Goal: Check status: Check status

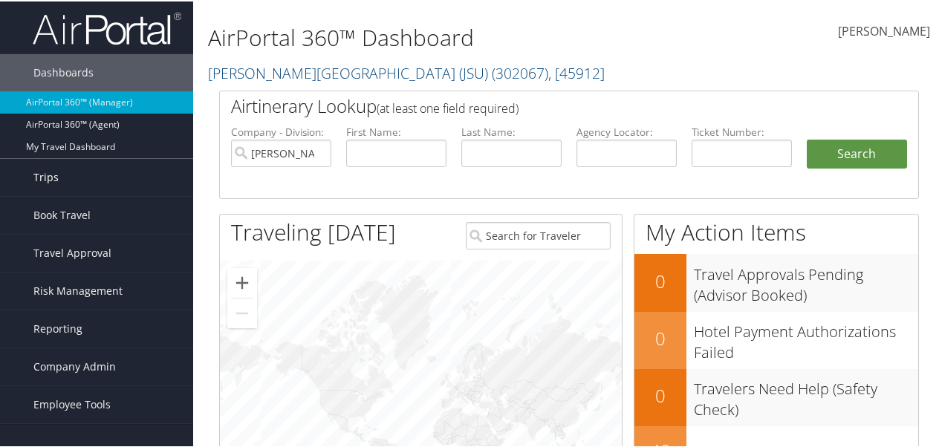
click at [74, 177] on link "Trips" at bounding box center [96, 175] width 193 height 37
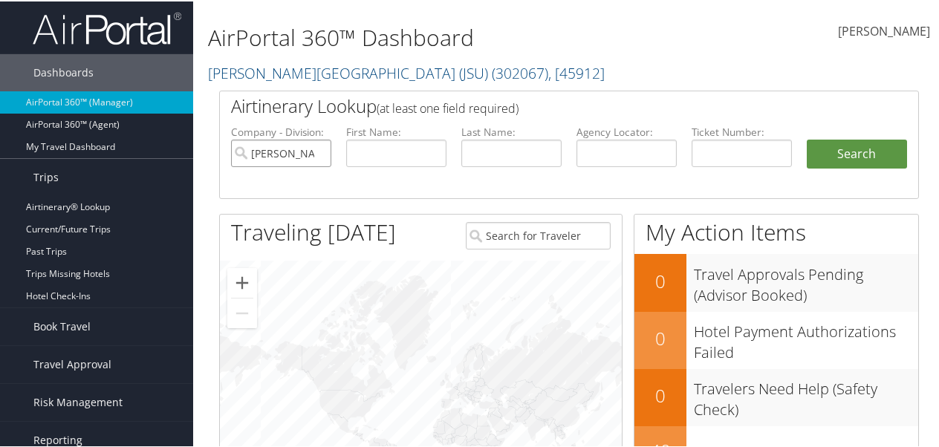
click at [318, 152] on input "Jackson State University (JSU)" at bounding box center [281, 151] width 100 height 27
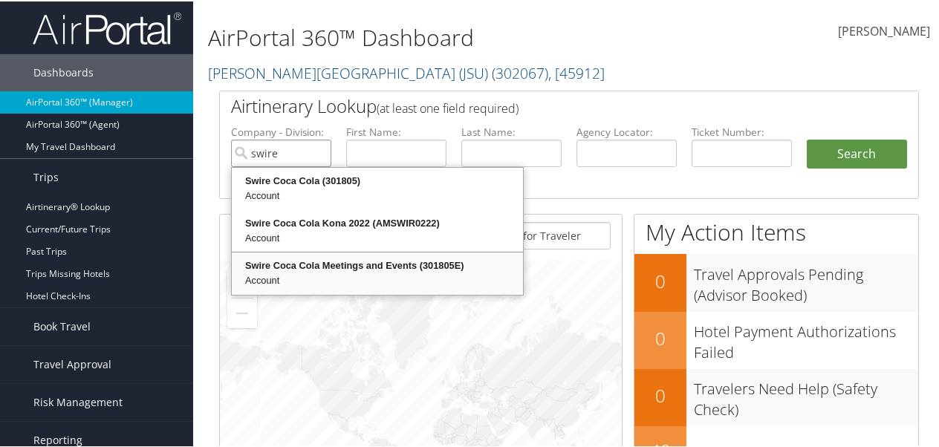
click at [316, 267] on div "Swire Coca Cola Meetings and Events (301805E)" at bounding box center [377, 264] width 287 height 15
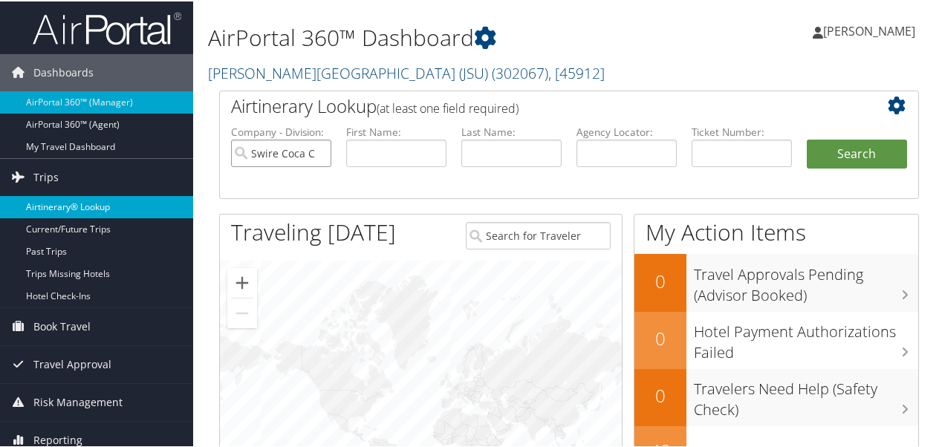
type input "Swire Coca Cola Meetings and Events"
click at [100, 202] on link "Airtinerary® Lookup" at bounding box center [96, 206] width 193 height 22
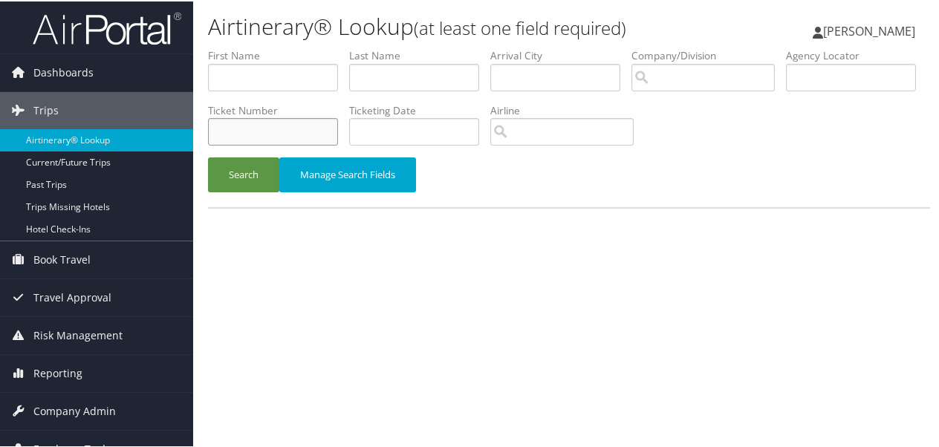
click at [338, 134] on input "text" at bounding box center [273, 130] width 130 height 27
click at [246, 178] on button "Search" at bounding box center [243, 173] width 71 height 35
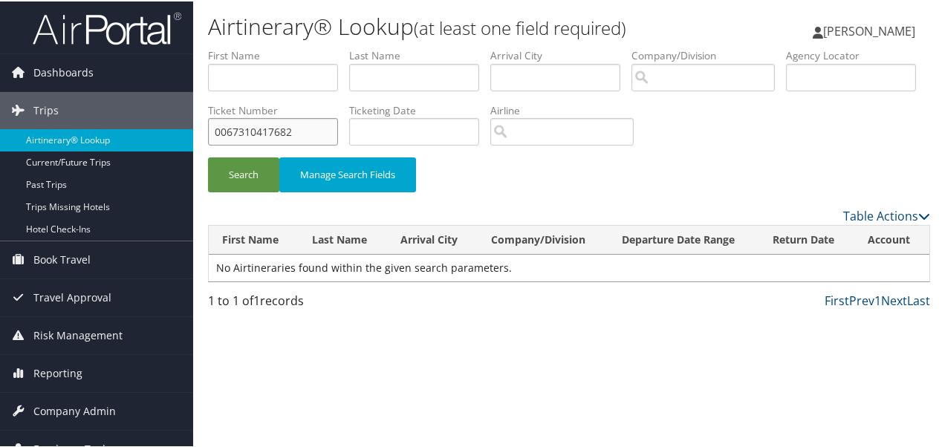
drag, startPoint x: 443, startPoint y: 134, endPoint x: 429, endPoint y: 132, distance: 13.6
click at [338, 132] on input "0067310417682" at bounding box center [273, 130] width 130 height 27
type input "0067310417685"
click at [255, 168] on button "Search" at bounding box center [243, 173] width 71 height 35
click at [89, 137] on link "Airtinerary® Lookup" at bounding box center [96, 139] width 193 height 22
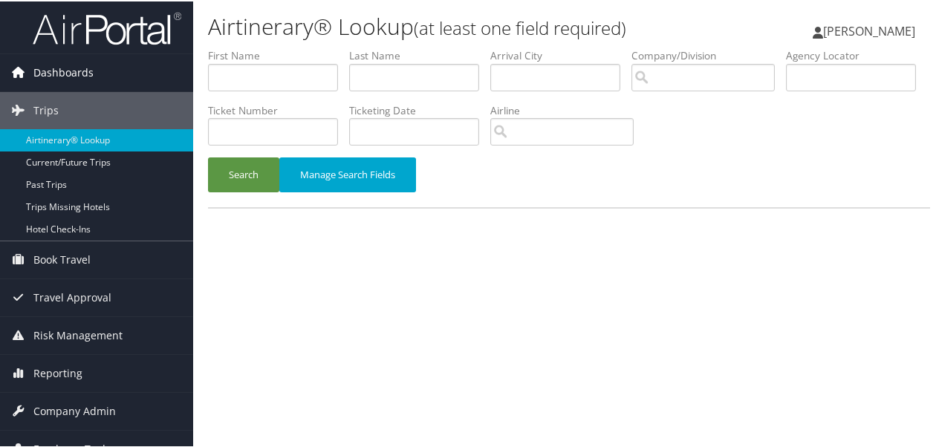
click at [61, 71] on span "Dashboards" at bounding box center [63, 71] width 60 height 37
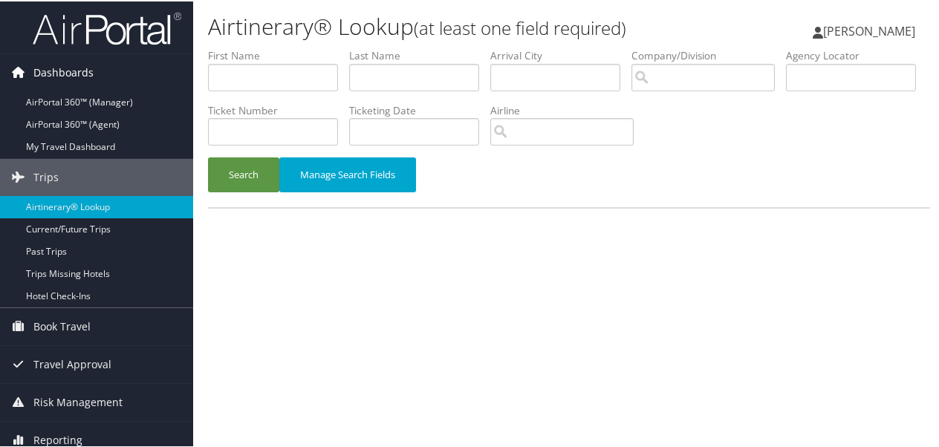
click at [80, 70] on span "Dashboards" at bounding box center [63, 71] width 60 height 37
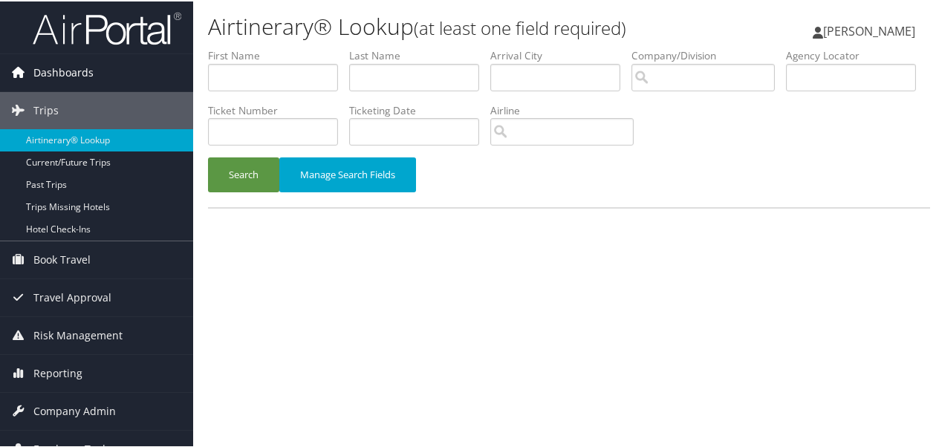
click at [60, 70] on span "Dashboards" at bounding box center [63, 71] width 60 height 37
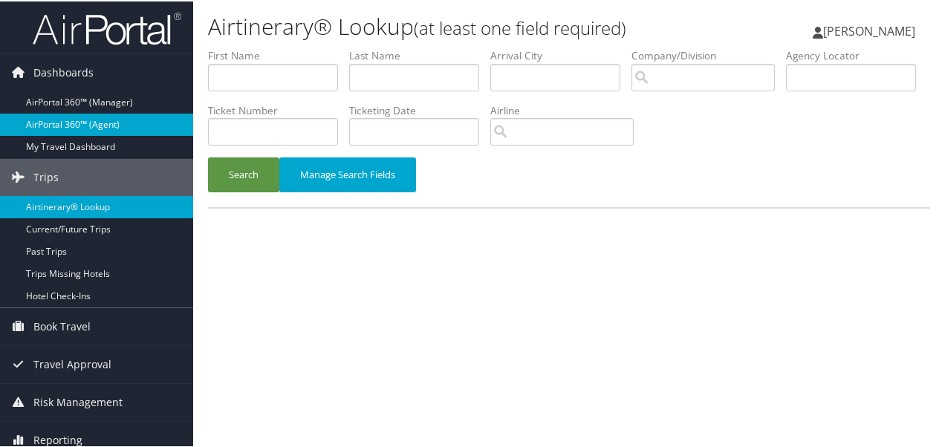
click at [82, 124] on link "AirPortal 360™ (Agent)" at bounding box center [96, 123] width 193 height 22
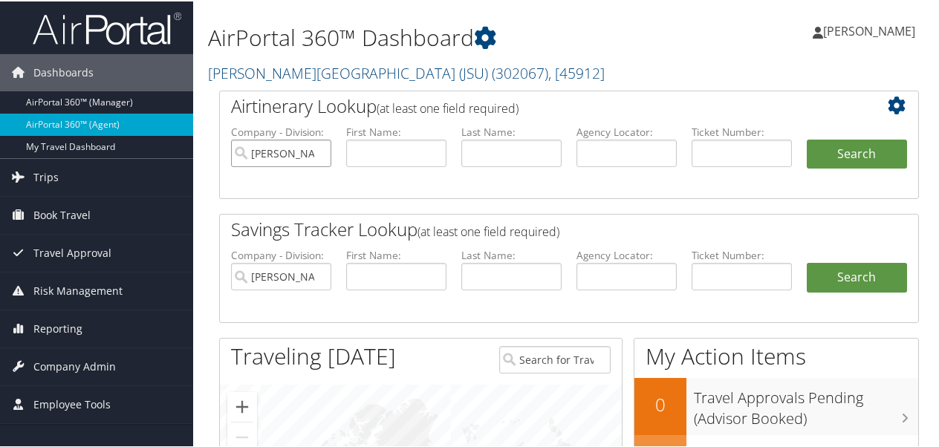
click at [324, 146] on input "Jackson State University (JSU)" at bounding box center [281, 151] width 100 height 27
click at [317, 273] on input "Jackson State University (JSU)" at bounding box center [281, 274] width 100 height 27
click at [258, 146] on input "search" at bounding box center [281, 151] width 100 height 27
click at [278, 149] on input "search" at bounding box center [281, 151] width 100 height 27
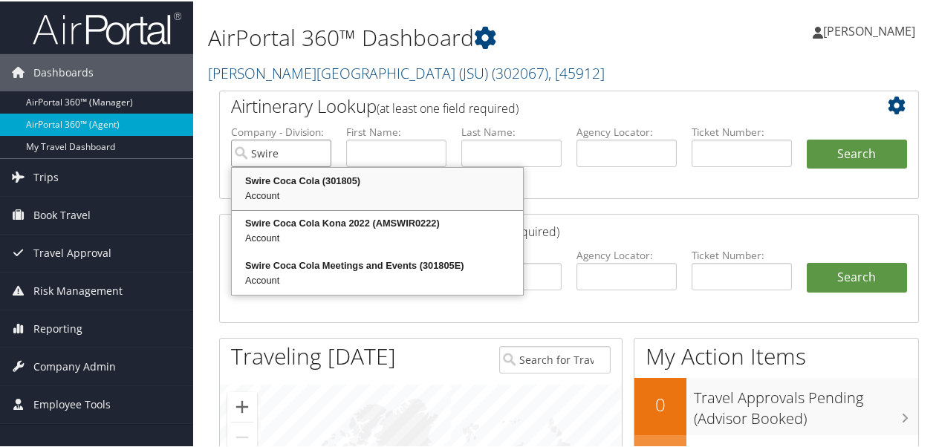
click at [329, 192] on div "Account" at bounding box center [377, 194] width 287 height 15
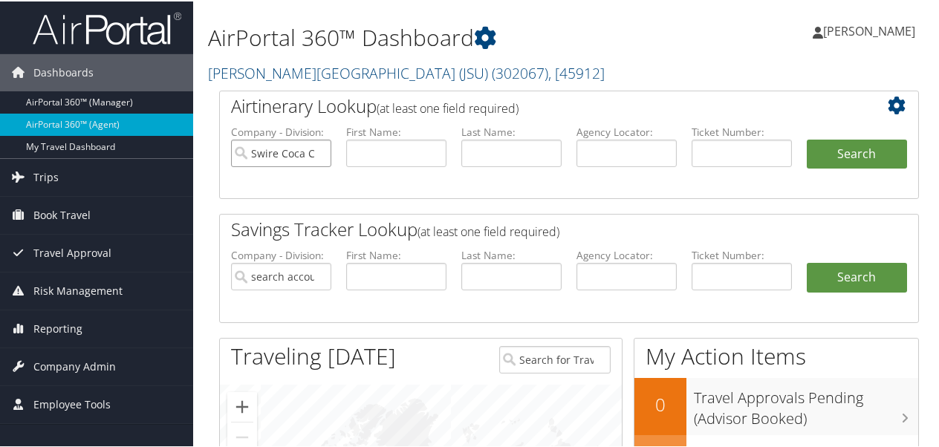
type input "Swire Coca Cola"
click at [722, 154] on input "text" at bounding box center [741, 151] width 100 height 27
type input "0067310417685"
click at [829, 155] on button "Search" at bounding box center [856, 153] width 100 height 30
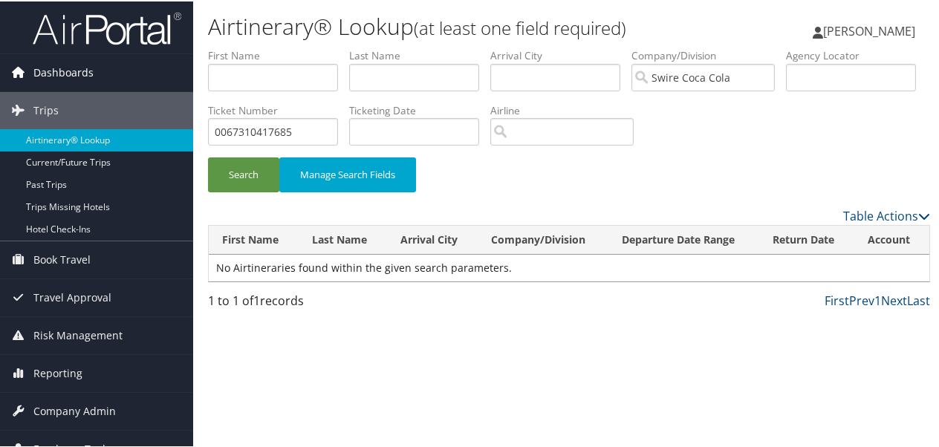
click at [82, 72] on span "Dashboards" at bounding box center [63, 71] width 60 height 37
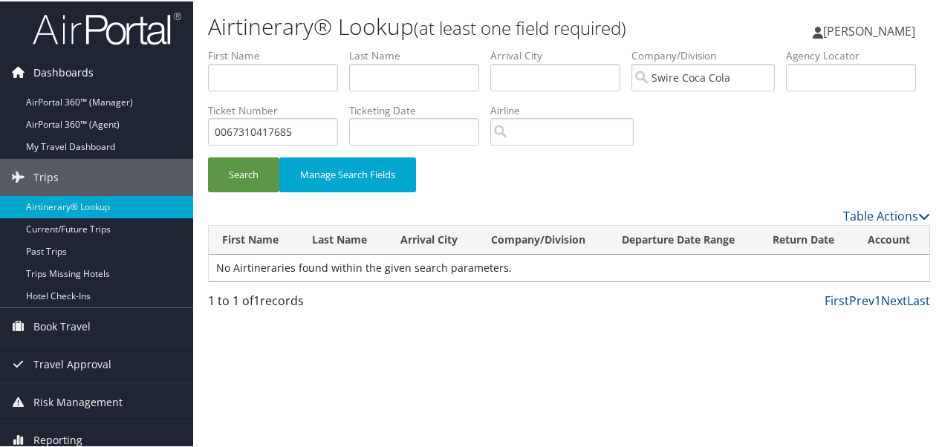
click at [84, 69] on span "Dashboards" at bounding box center [63, 71] width 60 height 37
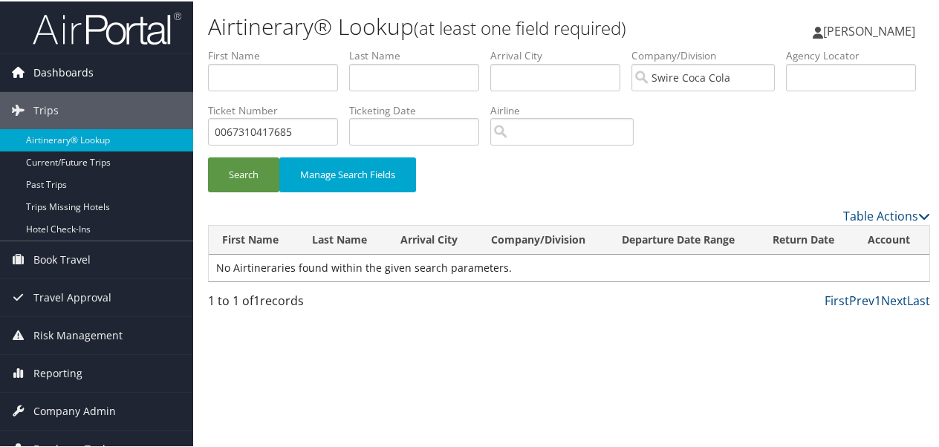
click at [105, 69] on link "Dashboards" at bounding box center [96, 71] width 193 height 37
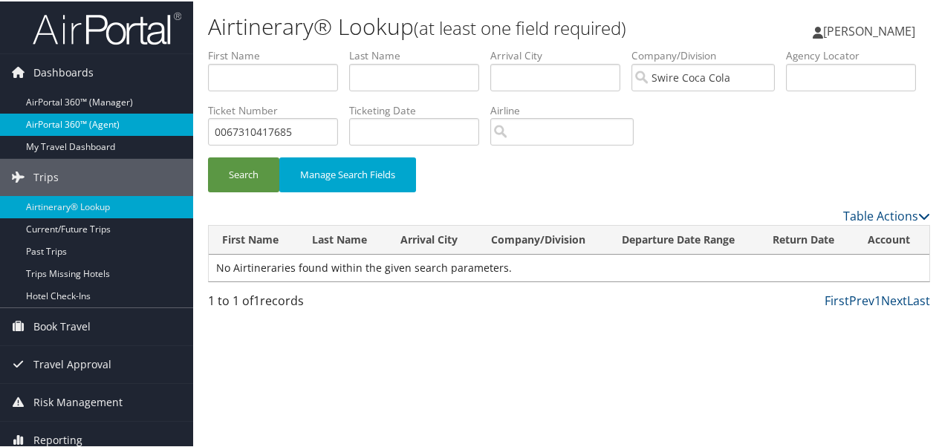
click at [106, 128] on link "AirPortal 360™ (Agent)" at bounding box center [96, 123] width 193 height 22
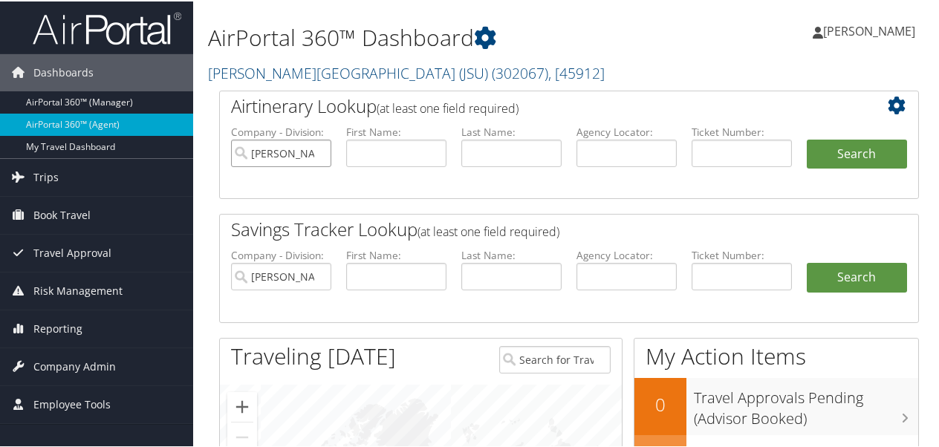
click at [317, 151] on input "[PERSON_NAME][GEOGRAPHIC_DATA] (JSU)" at bounding box center [281, 151] width 100 height 27
click at [317, 276] on input "[PERSON_NAME][GEOGRAPHIC_DATA] (JSU)" at bounding box center [281, 274] width 100 height 27
click at [277, 149] on input "search" at bounding box center [281, 151] width 100 height 27
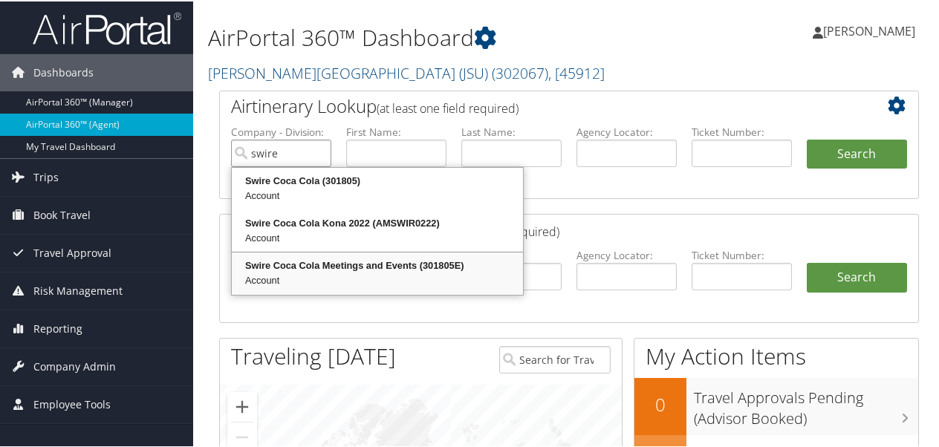
click at [419, 264] on div "Swire Coca Cola Meetings and Events (301805E)" at bounding box center [377, 264] width 287 height 15
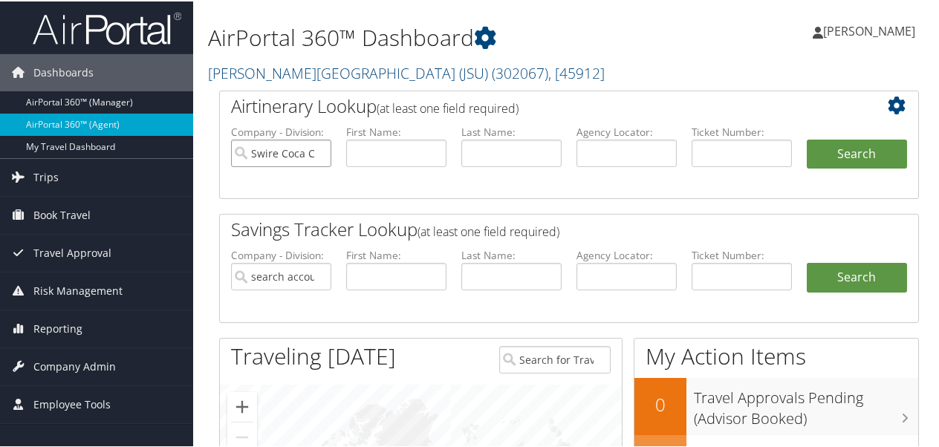
type input "Swire Coca Cola Meetings and Events"
click at [703, 150] on input "text" at bounding box center [741, 151] width 100 height 27
type input "0067310417685"
click at [842, 155] on button "Search" at bounding box center [856, 153] width 100 height 30
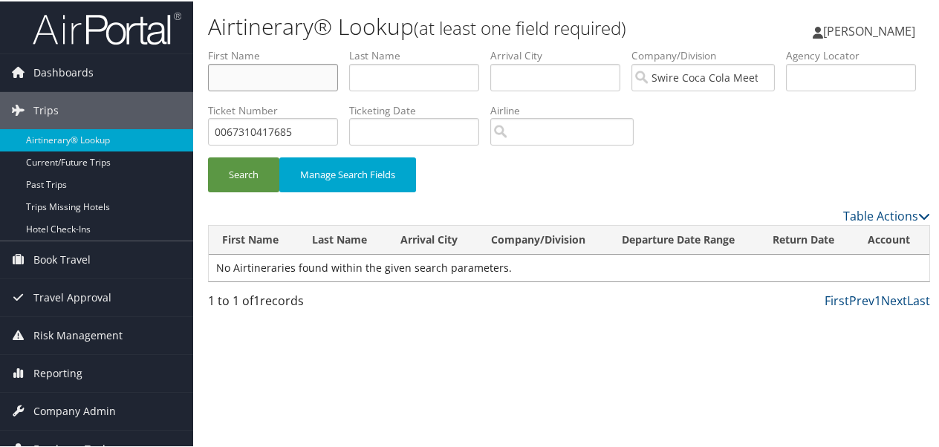
click at [270, 80] on input "text" at bounding box center [273, 75] width 130 height 27
click at [242, 80] on input "text" at bounding box center [273, 75] width 130 height 27
click at [208, 156] on button "Search" at bounding box center [243, 173] width 71 height 35
type input "b"
type input "brown"
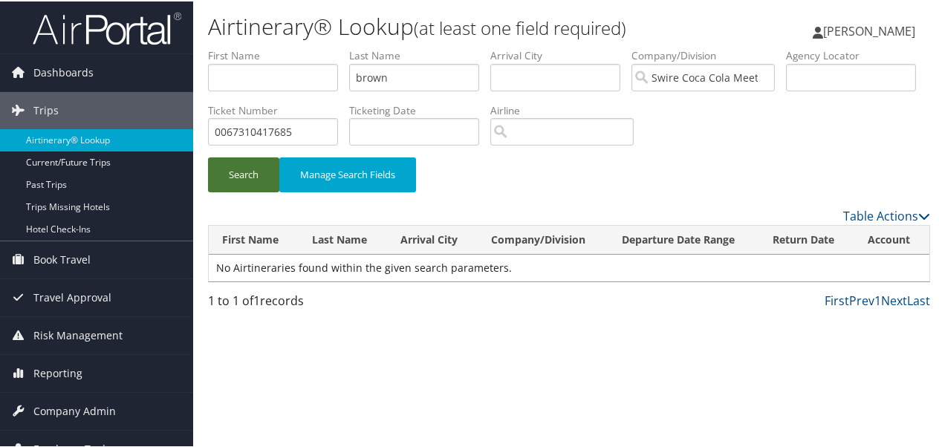
click at [243, 178] on button "Search" at bounding box center [243, 173] width 71 height 35
drag, startPoint x: 441, startPoint y: 131, endPoint x: 429, endPoint y: 132, distance: 11.9
click at [338, 131] on input "0067310417685" at bounding box center [273, 130] width 130 height 27
type input "0067310417682"
click at [252, 177] on button "Search" at bounding box center [243, 173] width 71 height 35
